Goal: Information Seeking & Learning: Learn about a topic

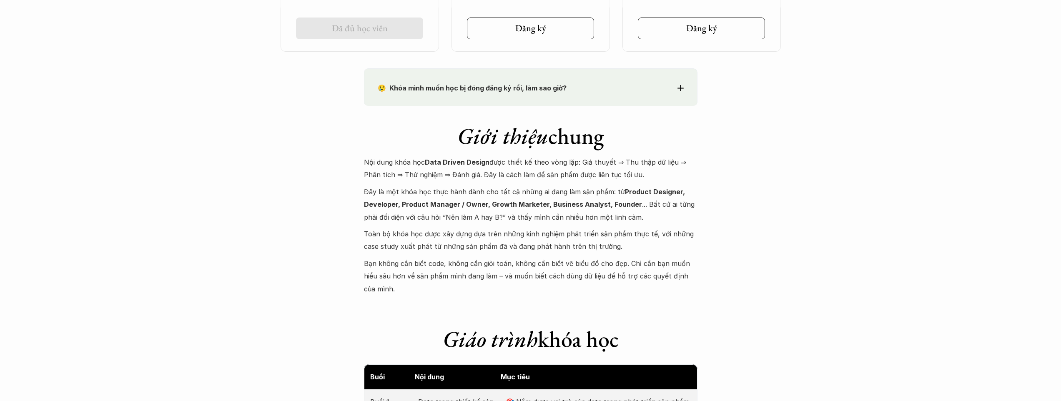
scroll to position [728, 0]
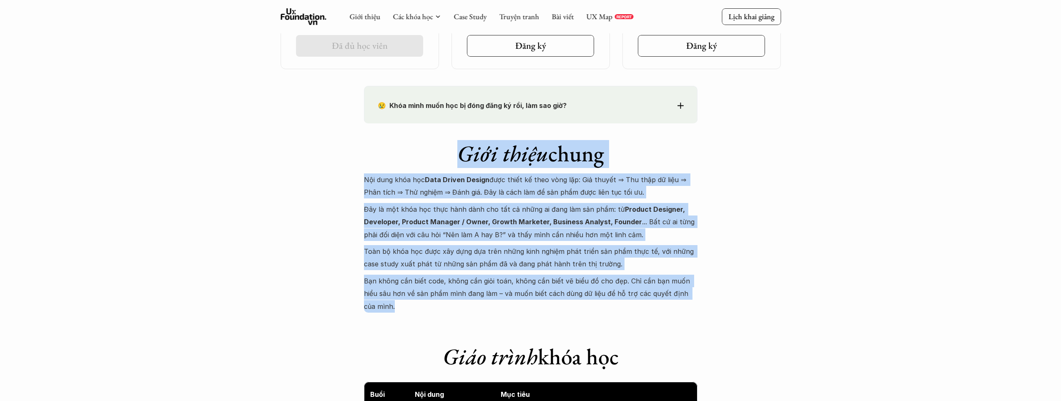
drag, startPoint x: 493, startPoint y: 177, endPoint x: 729, endPoint y: 297, distance: 264.6
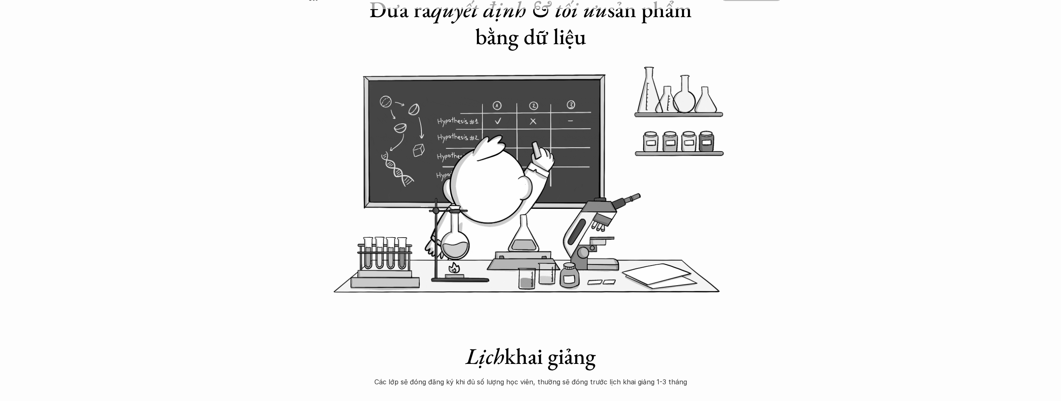
scroll to position [0, 0]
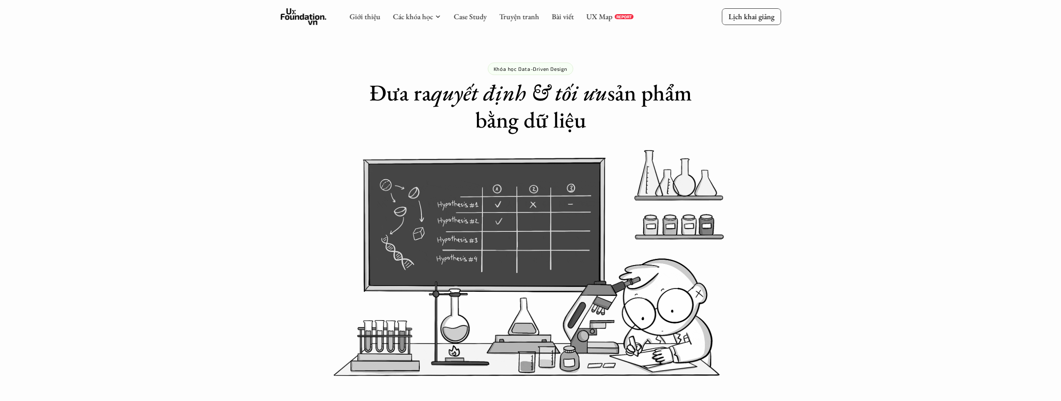
drag, startPoint x: 361, startPoint y: 75, endPoint x: 623, endPoint y: 130, distance: 267.4
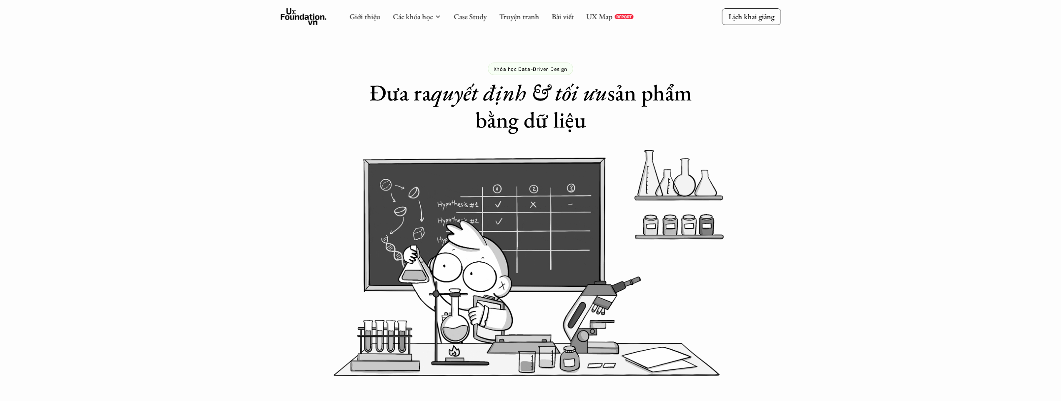
click at [623, 130] on div "Khóa học Data-Driven Design Đưa ra quyết định & tối ưu sản phẩm bằng dữ liệu" at bounding box center [530, 66] width 1061 height 133
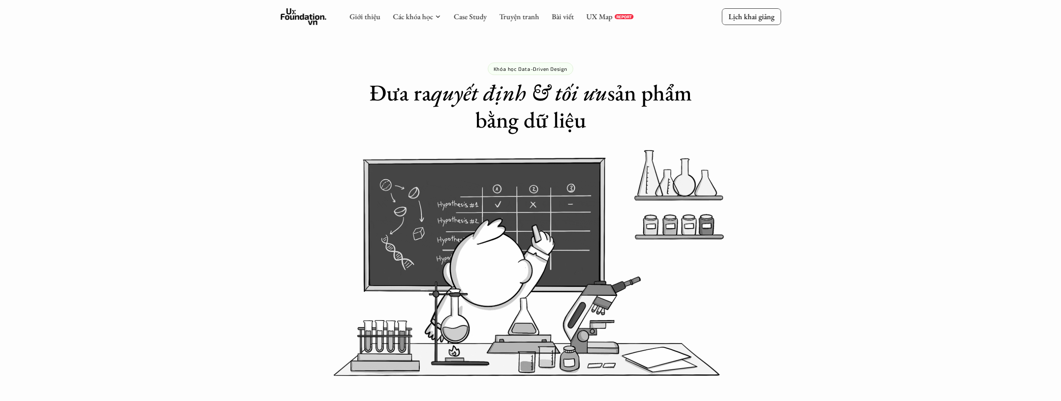
copy h1 "Đưa ra quyết định & tối ưu sản phẩm bằng dữ liệu"
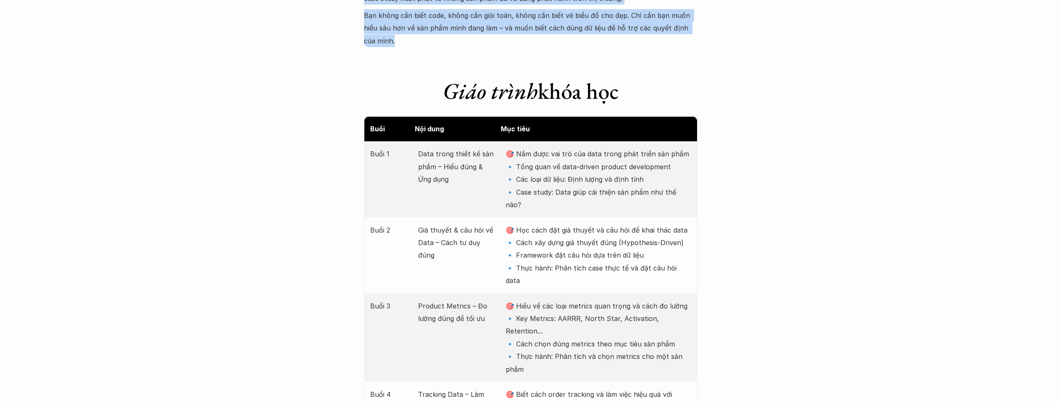
scroll to position [994, 0]
drag, startPoint x: 435, startPoint y: 216, endPoint x: 702, endPoint y: 34, distance: 322.5
copy div "Lore ipsum dolor Sit amet cons adi Elit Seddoe Tempor inci utlab et dolo magn a…"
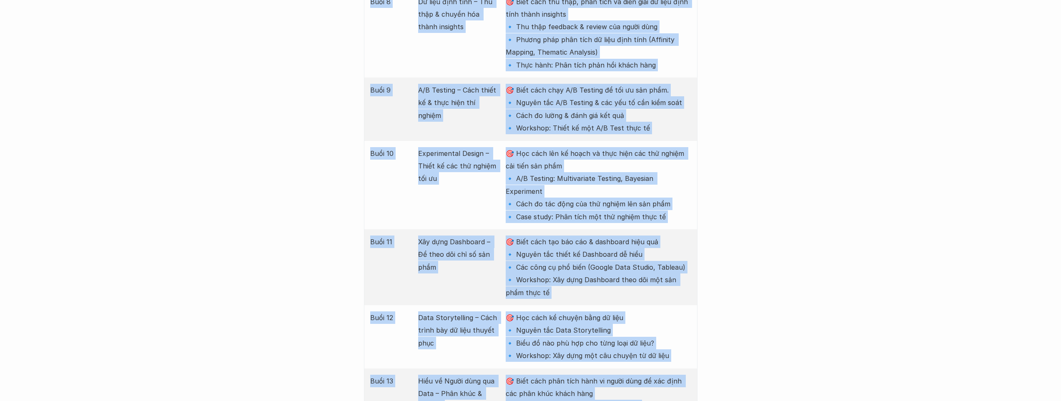
scroll to position [1919, 0]
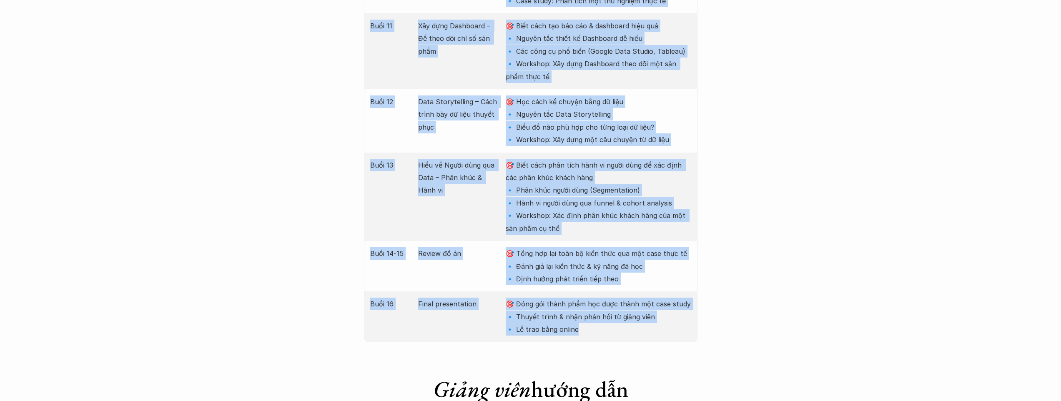
drag, startPoint x: 374, startPoint y: 105, endPoint x: 633, endPoint y: 268, distance: 305.7
copy div "Lore 0 Ipsu dolor sitam co adi elit – Sedd eius & Tem inci 🎯 Utl etdo mag ali e…"
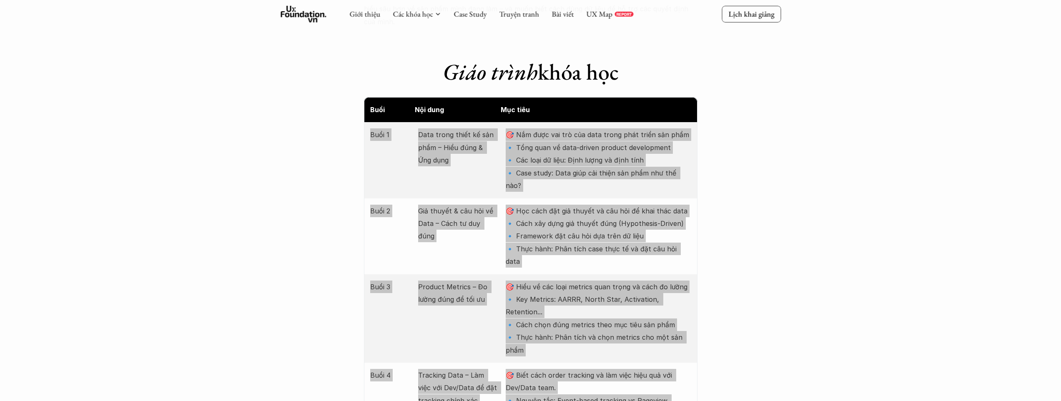
scroll to position [1143, 0]
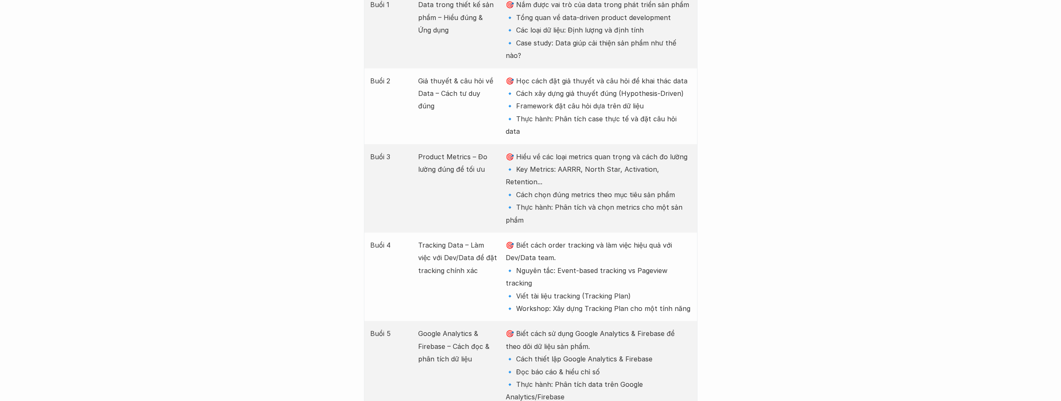
click at [437, 327] on p "Google Analytics & Firebase – Cách đọc & phân tích dữ liệu" at bounding box center [457, 346] width 79 height 38
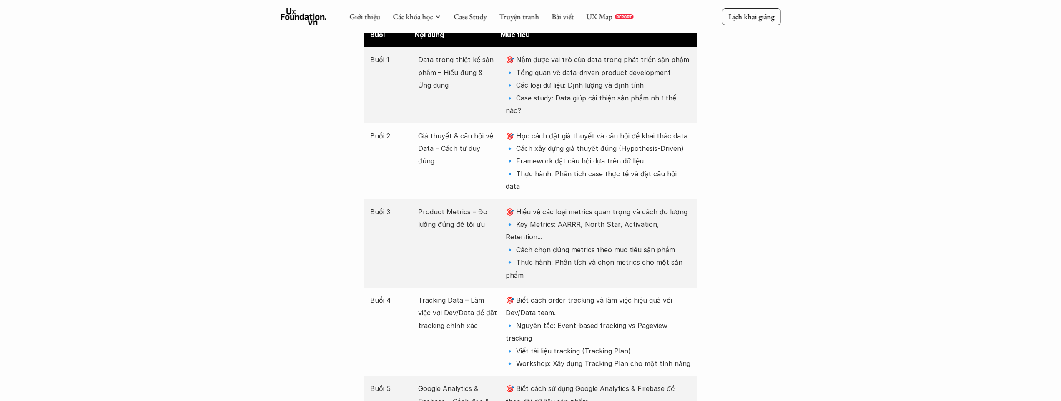
scroll to position [972, 0]
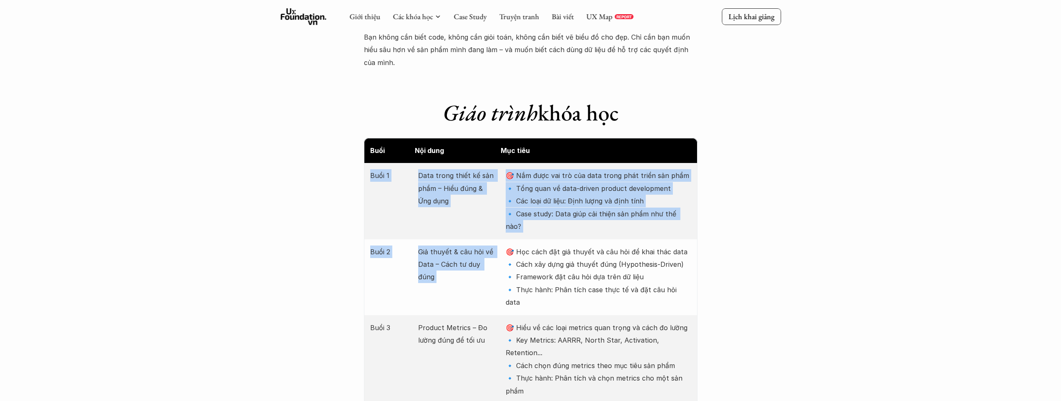
drag, startPoint x: 368, startPoint y: 159, endPoint x: 426, endPoint y: 153, distance: 58.7
click at [503, 212] on div "Buổi 1 Data trong thiết kế sản phẩm – Hiểu đúng & Ứng dụng 🎯 Nắm được vai trò c…" at bounding box center [531, 201] width 334 height 76
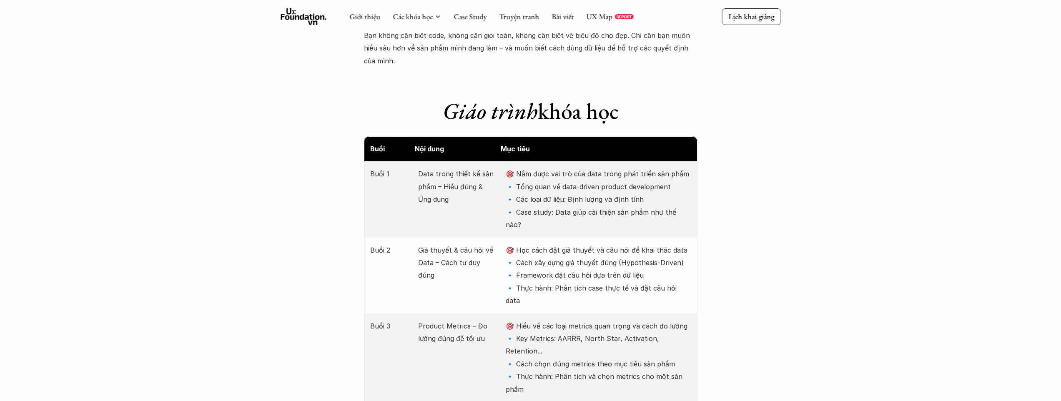
drag, startPoint x: 394, startPoint y: 134, endPoint x: 388, endPoint y: 133, distance: 6.3
click at [394, 143] on p "Buổi" at bounding box center [390, 149] width 41 height 13
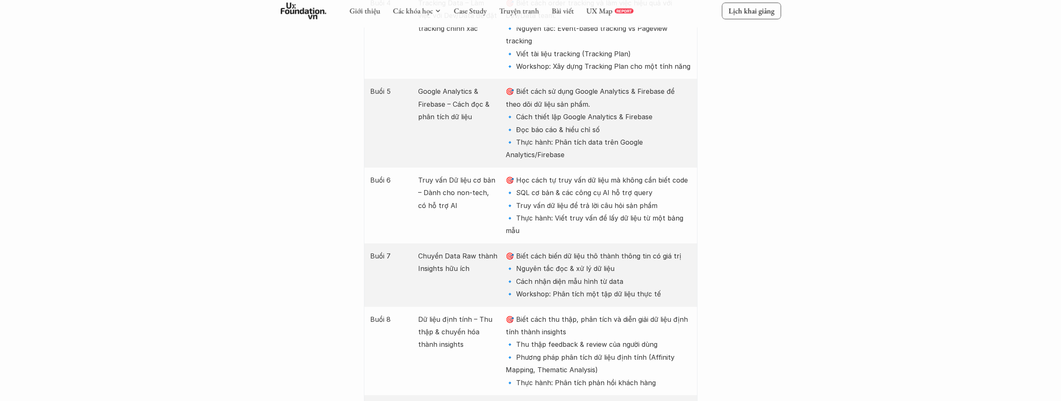
drag, startPoint x: 437, startPoint y: 196, endPoint x: 433, endPoint y: 187, distance: 10.3
click at [437, 243] on div "Buổi 7 Chuyển Data Raw thành Insights hữu ích 🎯 Biết cách biến dữ liệu thô thàn…" at bounding box center [531, 274] width 334 height 63
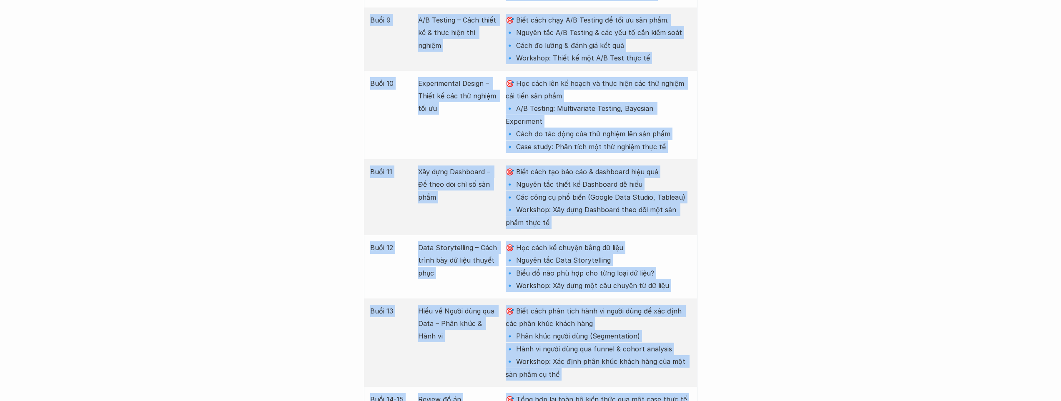
scroll to position [1978, 0]
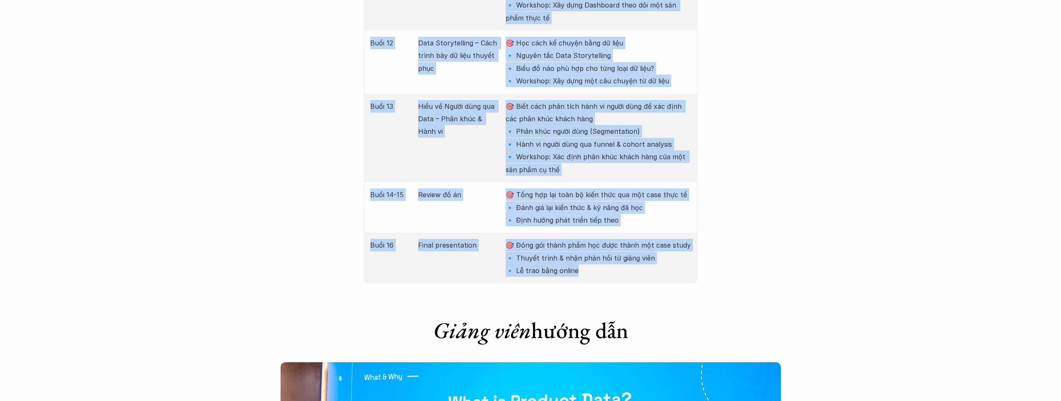
drag, startPoint x: 367, startPoint y: 84, endPoint x: 620, endPoint y: 230, distance: 291.6
copy div "Lore Ips dolo Sit amet Cons 8 Adip elits doeiu te inc utla – Etdo magn & Ali en…"
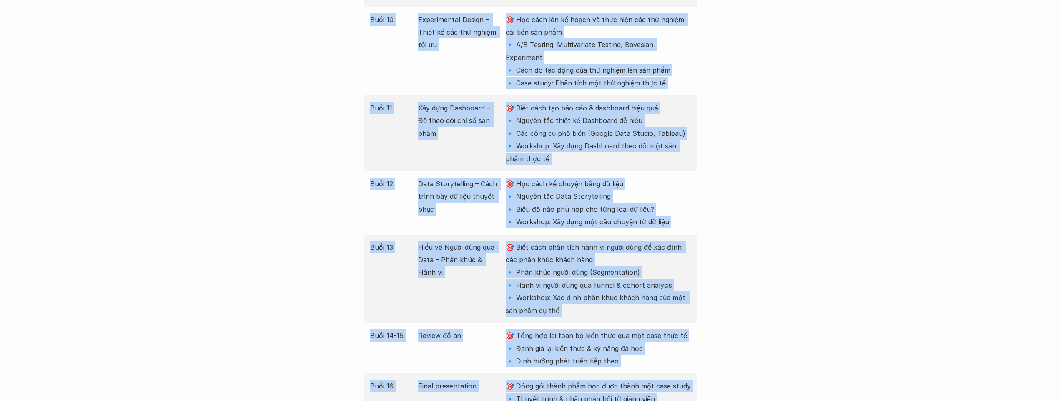
scroll to position [1573, 0]
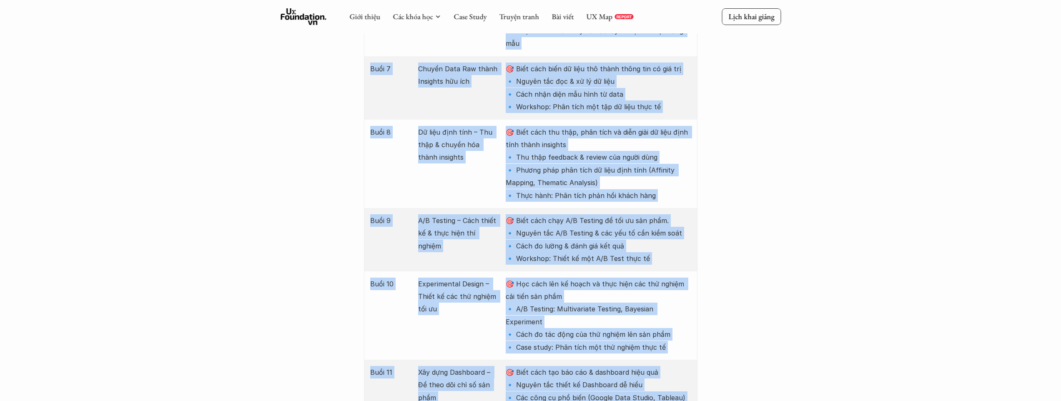
click at [719, 151] on div "Giới thiệu Các khóa học Case Study Truyện tranh Bài viết UX Map REPORT Lịch kha…" at bounding box center [530, 320] width 1061 height 3787
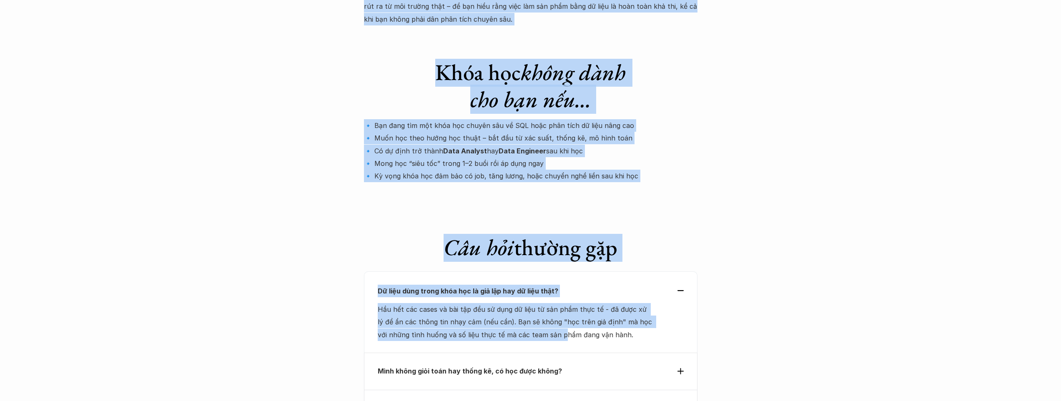
scroll to position [2692, 0]
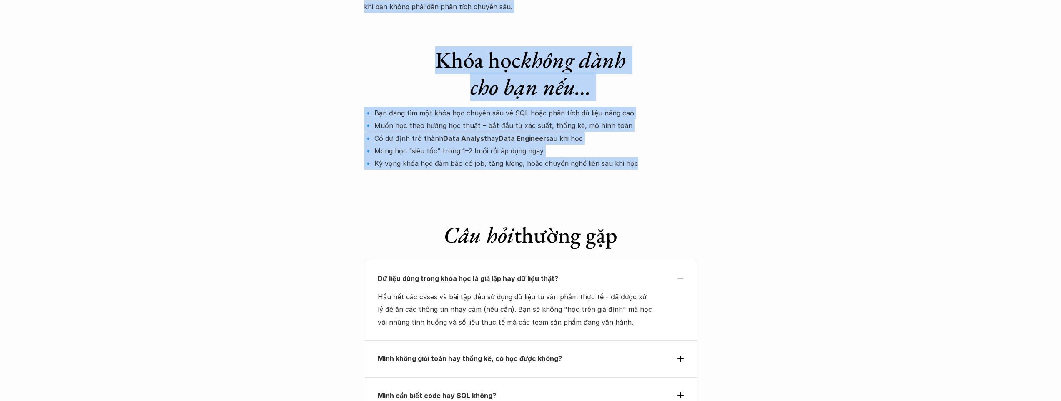
drag, startPoint x: 379, startPoint y: 194, endPoint x: 648, endPoint y: 105, distance: 284.3
copy div "Lore ips dolo sit ame con adipi elit Sed Doei Tempo – Incidid & UTL etd Magn Al…"
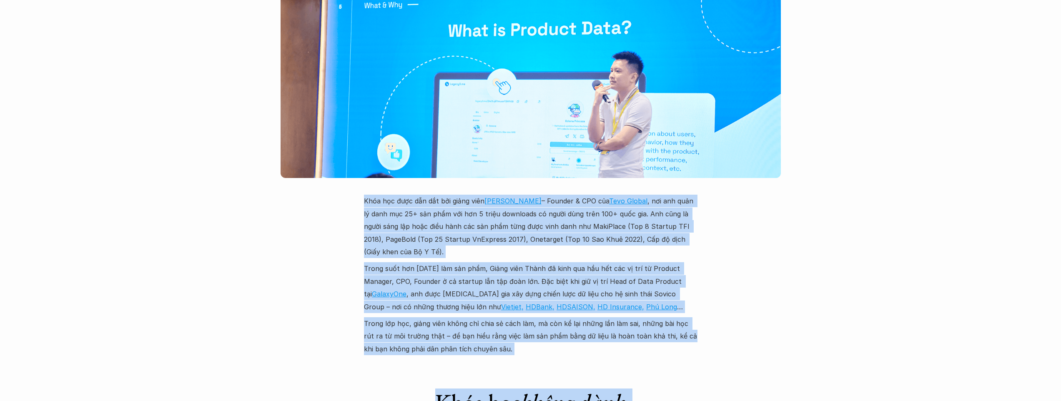
scroll to position [2357, 0]
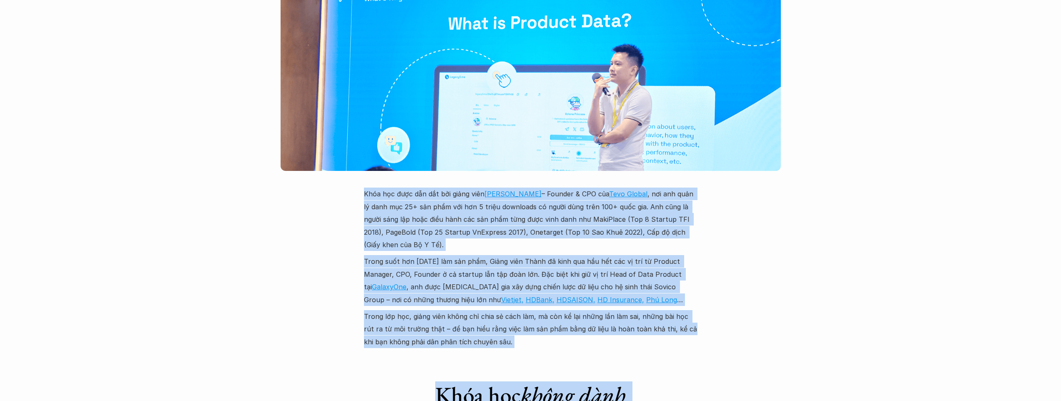
click at [624, 310] on p "Trong lớp học, giảng viên không chỉ chia sẻ cách làm, mà còn kể lại những lần l…" at bounding box center [531, 329] width 334 height 38
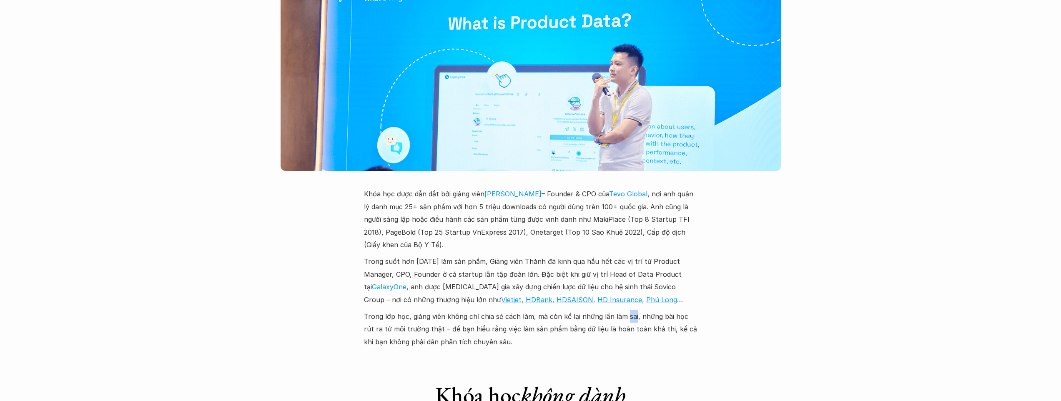
click at [624, 310] on p "Trong lớp học, giảng viên không chỉ chia sẻ cách làm, mà còn kể lại những lần l…" at bounding box center [531, 329] width 334 height 38
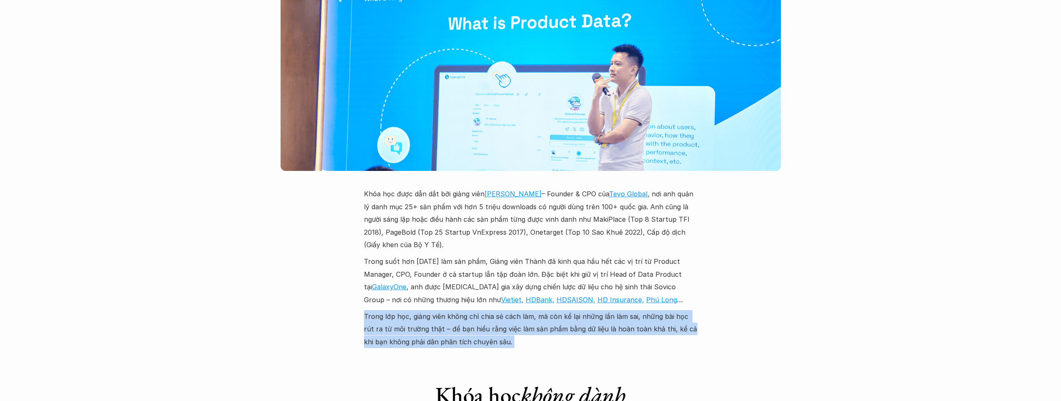
click at [624, 310] on p "Trong lớp học, giảng viên không chỉ chia sẻ cách làm, mà còn kể lại những lần l…" at bounding box center [531, 329] width 334 height 38
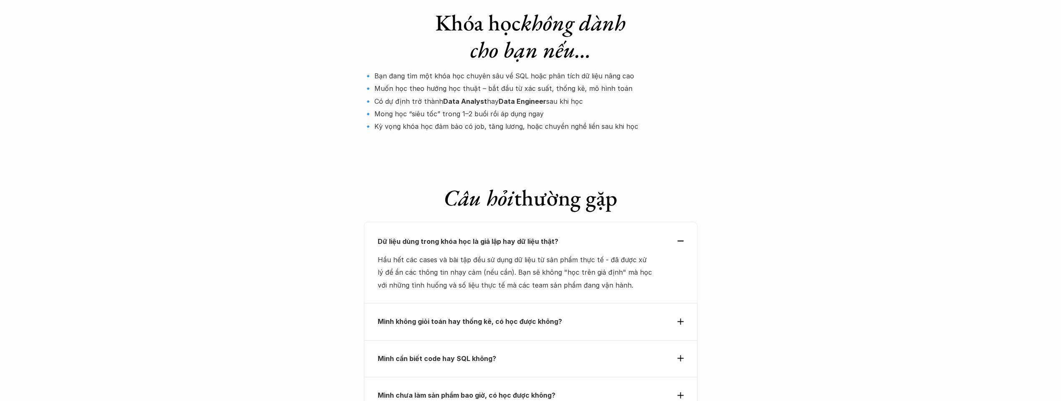
scroll to position [2918, 0]
